Goal: Task Accomplishment & Management: Complete application form

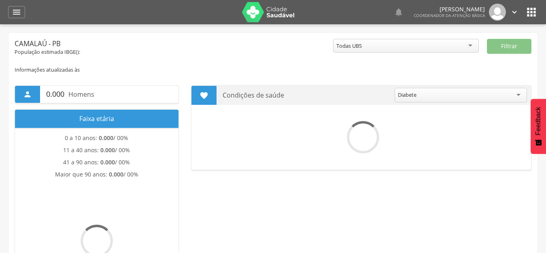
click at [15, 15] on icon "" at bounding box center [17, 12] width 10 height 10
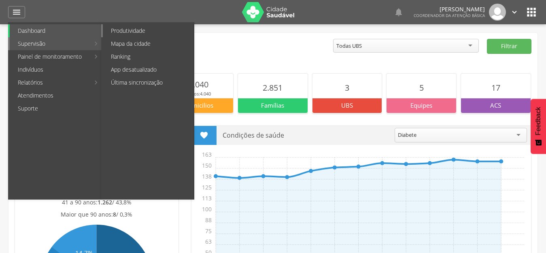
click at [132, 27] on link "Produtividade" at bounding box center [148, 30] width 91 height 13
type input "**********"
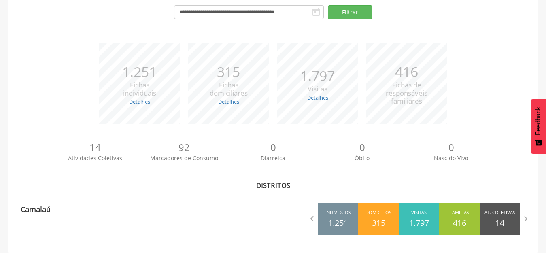
scroll to position [82, 0]
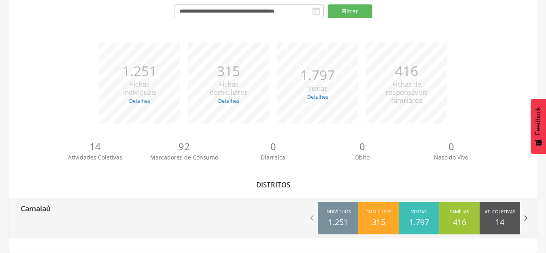
click at [526, 220] on icon "" at bounding box center [525, 218] width 11 height 11
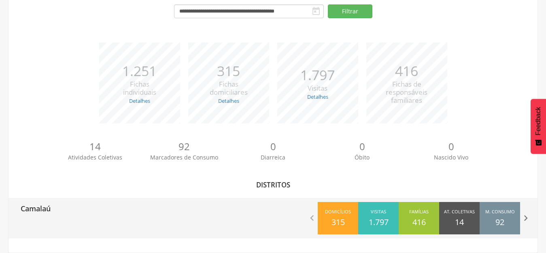
click at [526, 220] on icon "" at bounding box center [525, 218] width 11 height 11
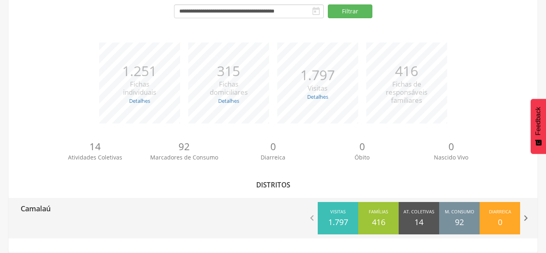
click at [526, 220] on icon "" at bounding box center [525, 218] width 11 height 11
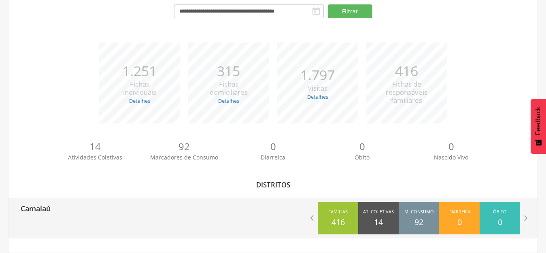
click at [185, 221] on div "Camalaú  Indivíduos 1.251 Domicílios 315 Visitas 1.797 Famílias 416 At. Coleti…" at bounding box center [273, 218] width 529 height 40
click at [47, 209] on p "Camalaú" at bounding box center [36, 206] width 30 height 16
type input "**********"
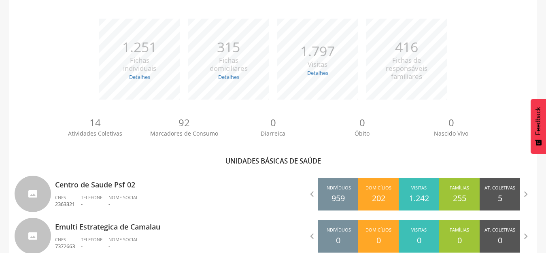
scroll to position [171, 0]
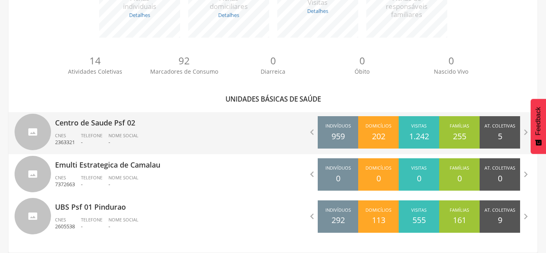
click at [94, 128] on p "Centro de Saude Psf 02" at bounding box center [161, 120] width 212 height 16
type input "**********"
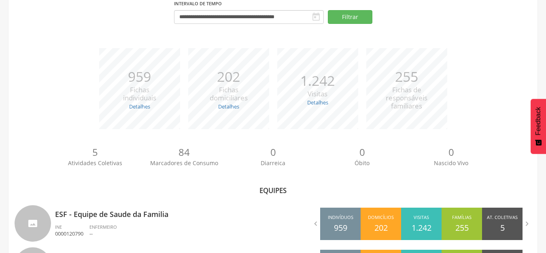
scroll to position [129, 0]
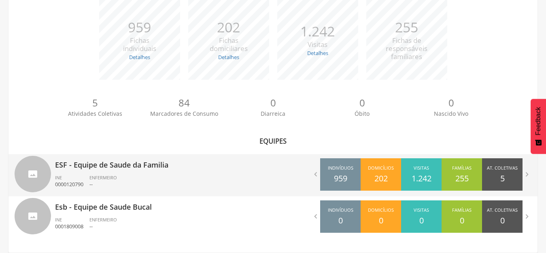
click at [109, 169] on p "ESF - Equipe de Saude da Familia" at bounding box center [161, 162] width 212 height 16
type input "**********"
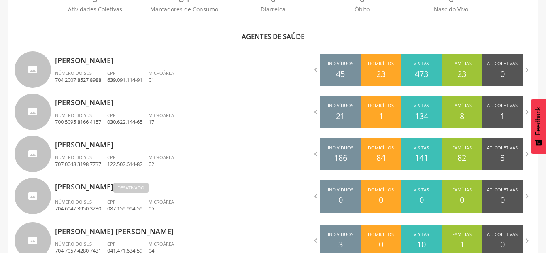
scroll to position [252, 0]
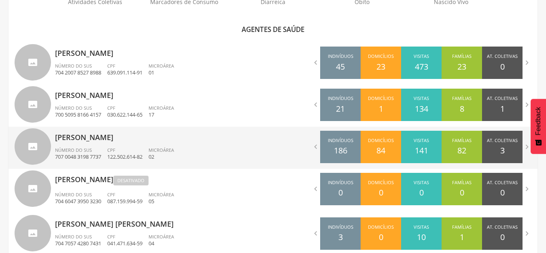
click at [100, 145] on div "[PERSON_NAME] Número do SUS 707 0048 3198 7737 CPF 122.502.614-82 Microárea 02" at bounding box center [161, 148] width 212 height 42
type input "**********"
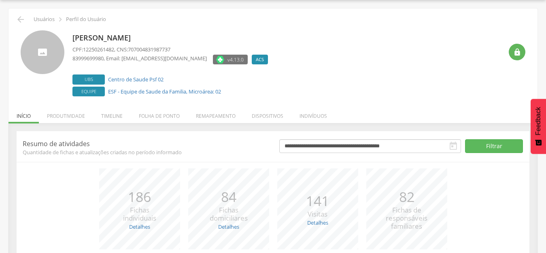
scroll to position [92, 0]
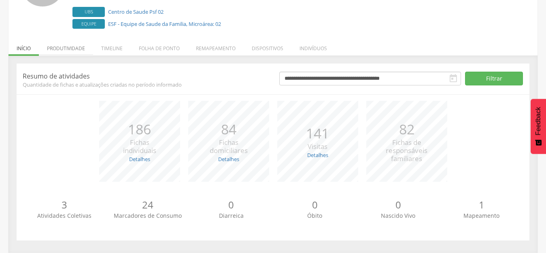
click at [70, 54] on li "Produtividade" at bounding box center [66, 46] width 54 height 19
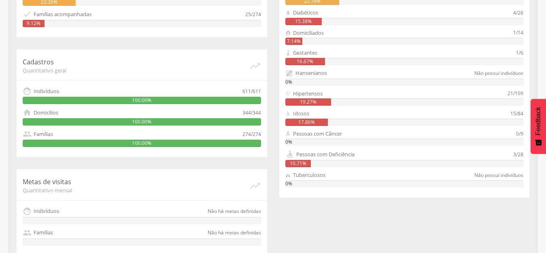
scroll to position [0, 0]
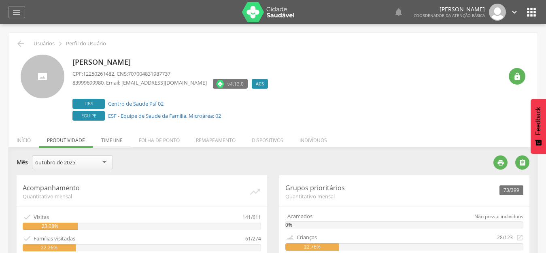
click at [113, 138] on li "Timeline" at bounding box center [112, 138] width 38 height 19
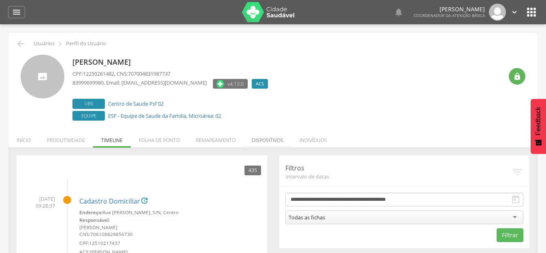
click at [277, 140] on li "Dispositivos" at bounding box center [268, 138] width 48 height 19
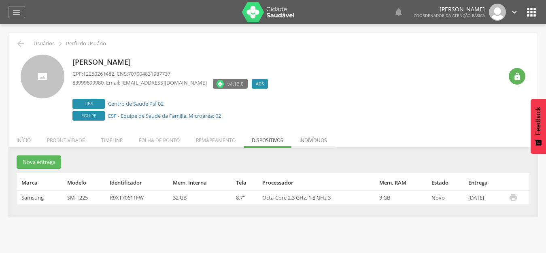
click at [312, 141] on li "Indivíduos" at bounding box center [314, 138] width 44 height 19
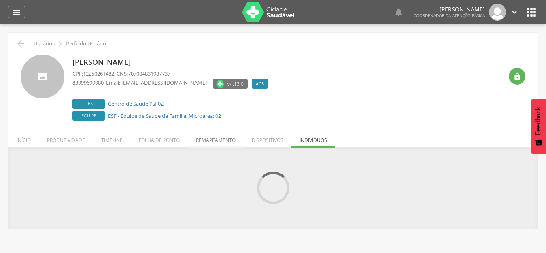
click at [216, 141] on li "Remapeamento" at bounding box center [216, 138] width 56 height 19
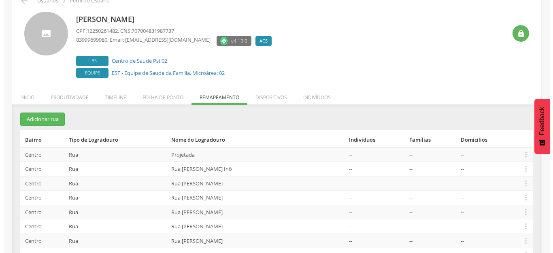
scroll to position [81, 0]
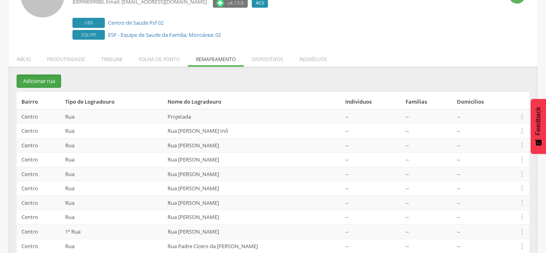
click at [35, 86] on button "Adicionar rua" at bounding box center [39, 81] width 45 height 13
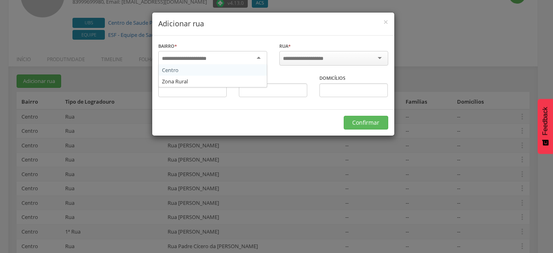
click at [257, 60] on div at bounding box center [212, 58] width 109 height 15
click at [332, 60] on input "select-one" at bounding box center [308, 58] width 51 height 7
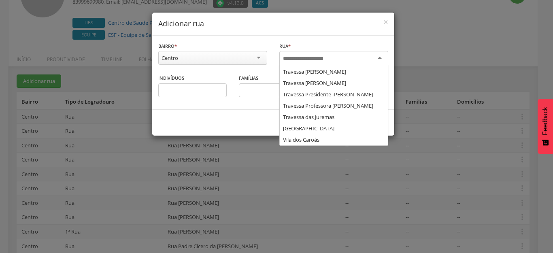
scroll to position [1088, 0]
click at [292, 58] on input "select-one" at bounding box center [308, 58] width 51 height 7
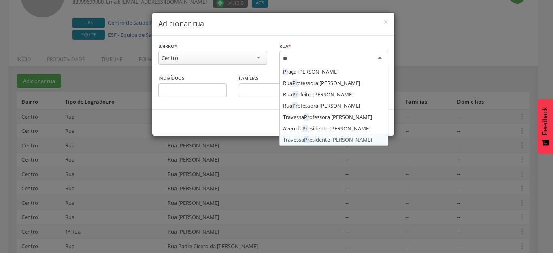
type input "*"
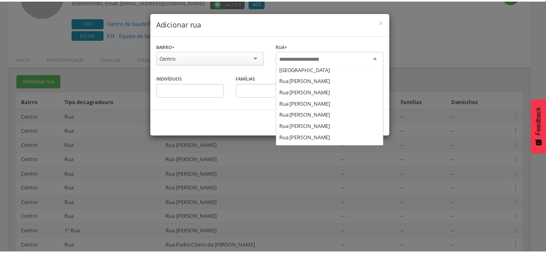
scroll to position [1035, 0]
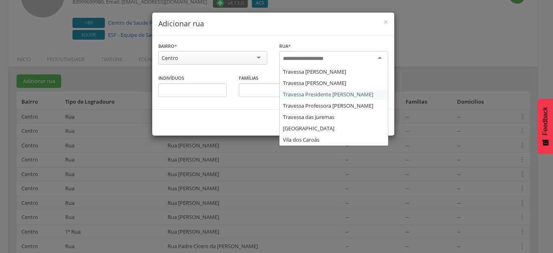
click at [208, 72] on div "Bairro * ****** Centro Centro Zona Rural Informe o bairro" at bounding box center [212, 58] width 121 height 32
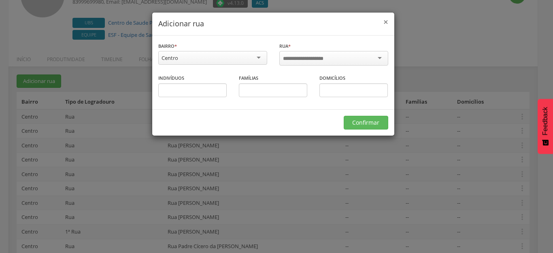
click at [387, 20] on span "×" at bounding box center [386, 21] width 5 height 11
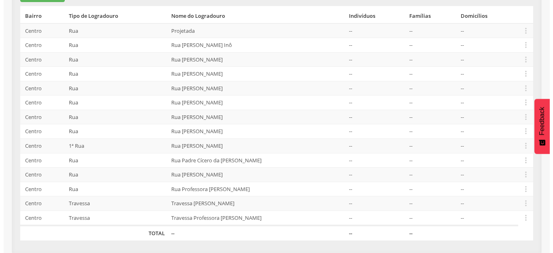
scroll to position [126, 0]
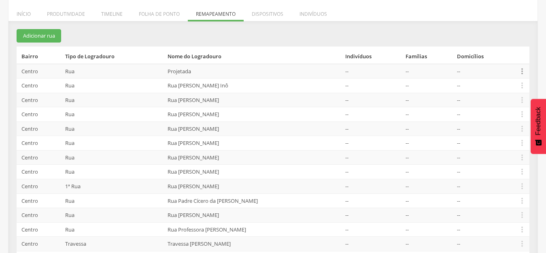
click at [526, 70] on icon "" at bounding box center [522, 71] width 9 height 9
click at [482, 20] on link "Editar" at bounding box center [494, 19] width 64 height 10
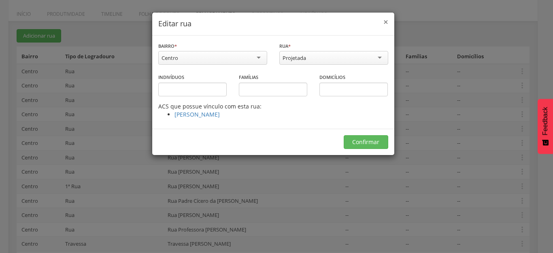
click at [388, 20] on span "×" at bounding box center [386, 21] width 5 height 11
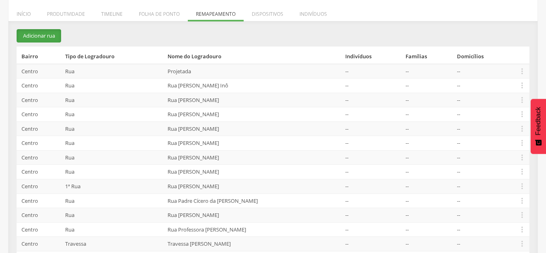
click at [45, 36] on button "Adicionar rua" at bounding box center [39, 35] width 45 height 13
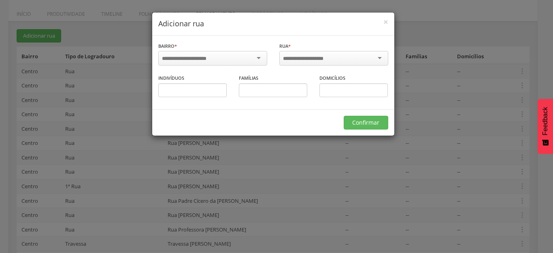
click at [221, 57] on div at bounding box center [212, 58] width 109 height 15
click at [290, 57] on input "select-one" at bounding box center [308, 58] width 51 height 7
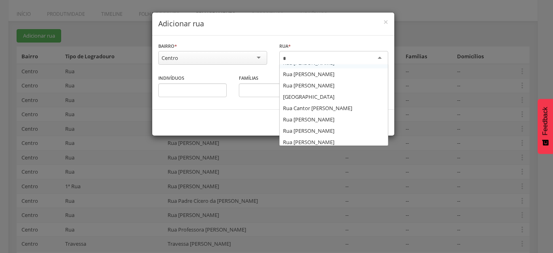
scroll to position [543, 0]
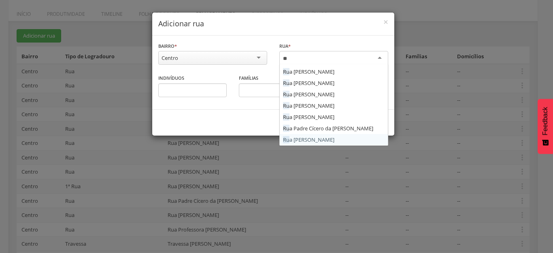
type input "*"
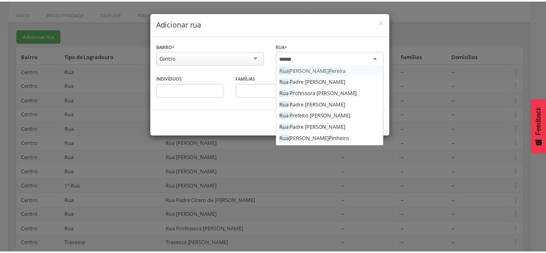
scroll to position [0, 0]
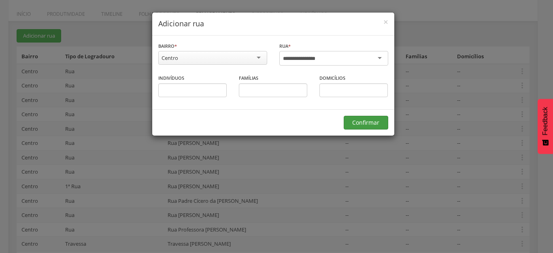
type input "**********"
click at [364, 119] on button "Confirmar" at bounding box center [366, 123] width 45 height 14
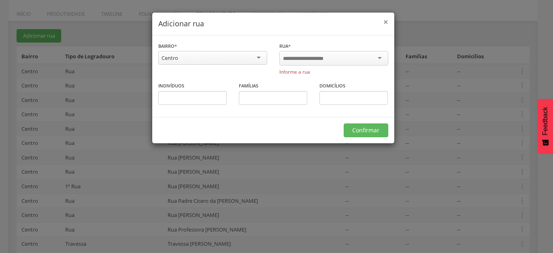
click at [386, 20] on span "×" at bounding box center [386, 21] width 5 height 11
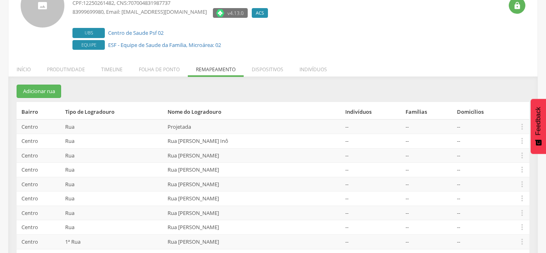
scroll to position [162, 0]
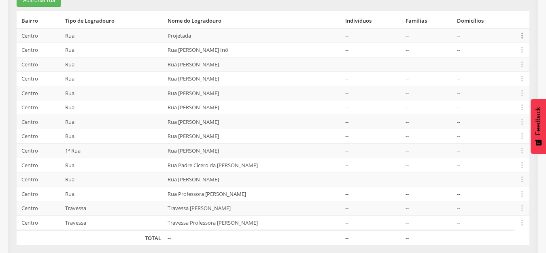
click at [522, 32] on icon "" at bounding box center [522, 35] width 9 height 9
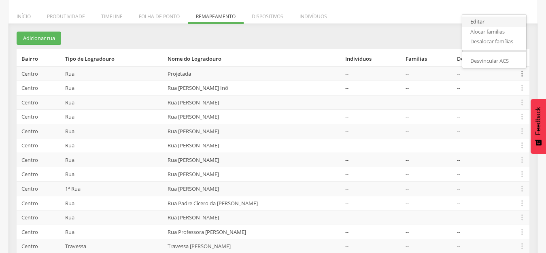
scroll to position [81, 0]
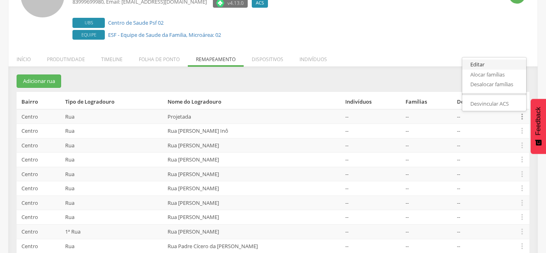
click at [492, 62] on link "Editar" at bounding box center [494, 65] width 64 height 10
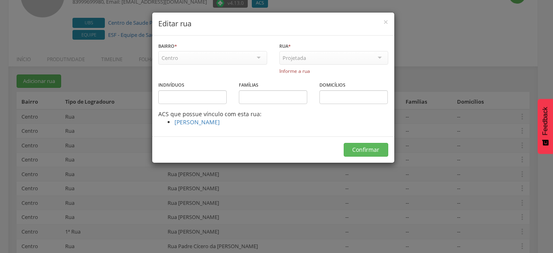
click at [303, 58] on div "Projetada" at bounding box center [294, 57] width 23 height 7
click at [328, 60] on div "Projetada" at bounding box center [333, 58] width 109 height 14
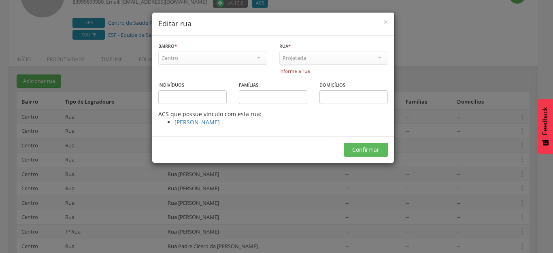
click at [328, 60] on div "Projetada" at bounding box center [333, 58] width 109 height 14
click at [198, 92] on input "text" at bounding box center [192, 97] width 68 height 14
click at [385, 21] on span "×" at bounding box center [386, 21] width 5 height 11
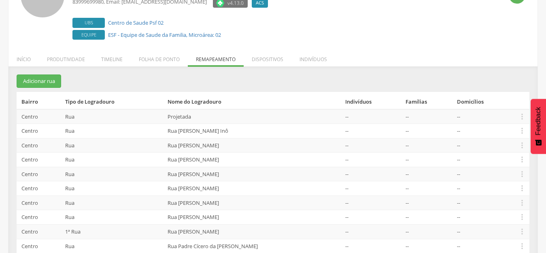
click at [447, 62] on ul "Início Produtividade Timeline Folha de ponto Remapeamento Gerenciar acesso Quar…" at bounding box center [273, 59] width 529 height 7
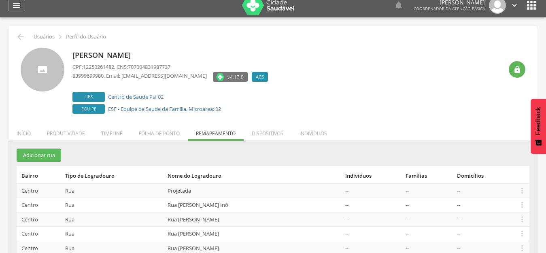
scroll to position [0, 0]
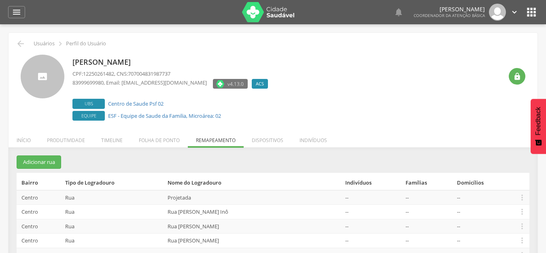
drag, startPoint x: 167, startPoint y: 60, endPoint x: 70, endPoint y: 61, distance: 96.4
click at [70, 61] on div "[PERSON_NAME] CPF: 12250261482 , CNS: 707004831987737 83999699980 , Email: [EMA…" at bounding box center [273, 89] width 505 height 68
